Goal: Task Accomplishment & Management: Complete application form

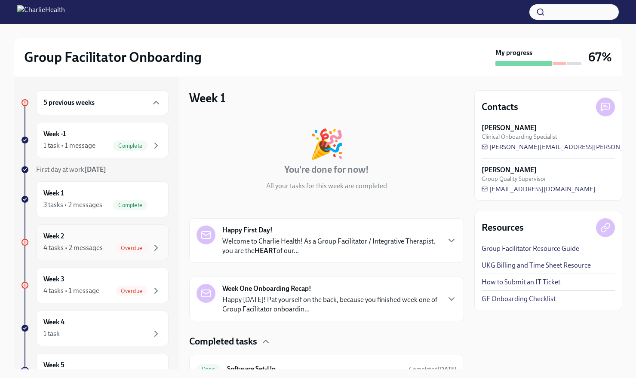
click at [100, 248] on div "4 tasks • 2 messages" at bounding box center [72, 247] width 59 height 9
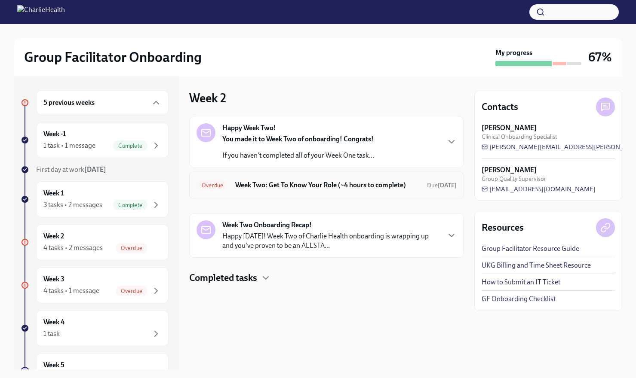
click at [293, 186] on h6 "Week Two: Get To Know Your Role (~4 hours to complete)" at bounding box center [327, 185] width 185 height 9
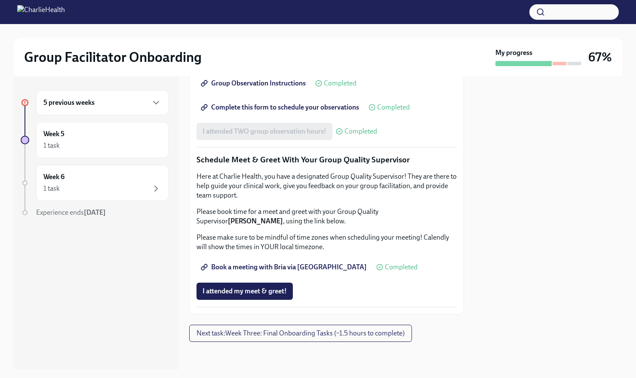
scroll to position [817, 0]
click at [255, 294] on span "I attended my meet & greet!" at bounding box center [245, 291] width 84 height 9
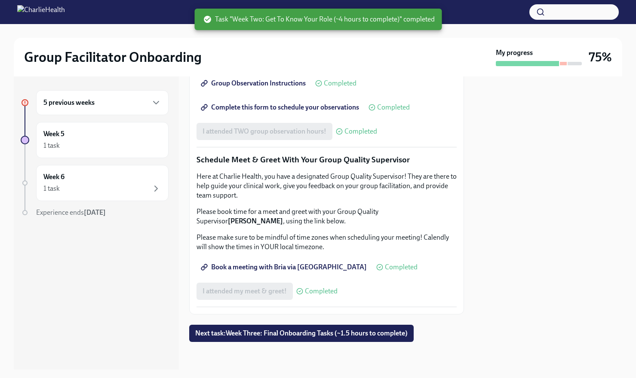
click at [134, 104] on div "5 previous weeks" at bounding box center [102, 103] width 118 height 10
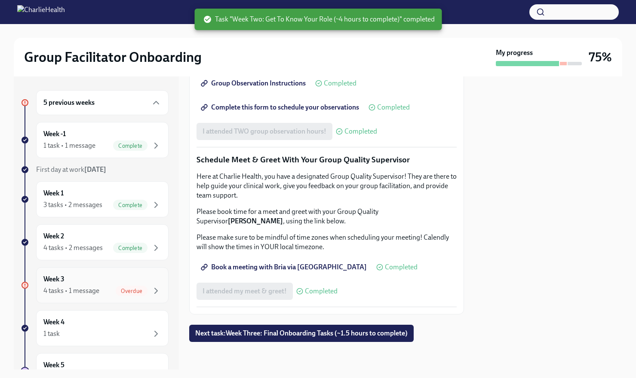
click at [122, 280] on div "Week 3 4 tasks • 1 message Overdue" at bounding box center [102, 285] width 118 height 21
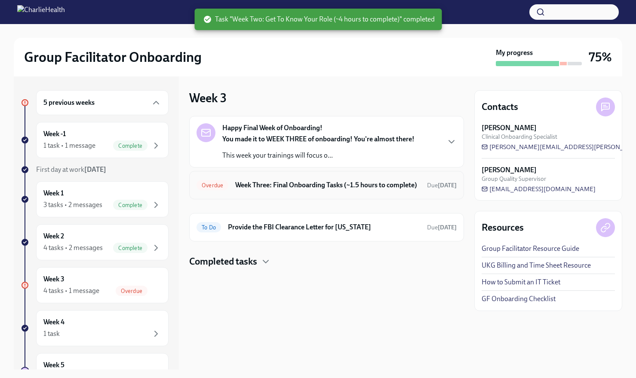
click at [281, 190] on h6 "Week Three: Final Onboarding Tasks (~1.5 hours to complete)" at bounding box center [327, 185] width 185 height 9
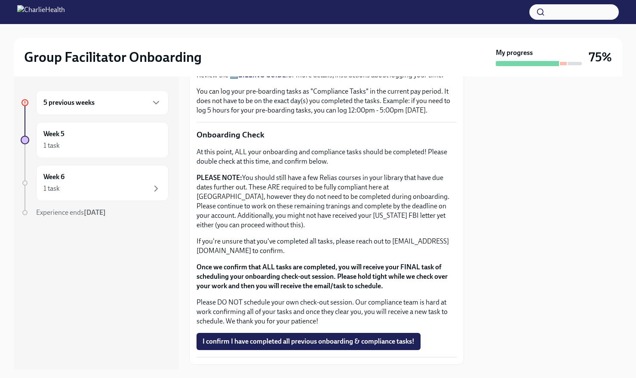
scroll to position [638, 0]
click at [275, 337] on span "I confirm I have completed all previous onboarding & compliance tasks!" at bounding box center [309, 341] width 212 height 9
